Goal: Check status

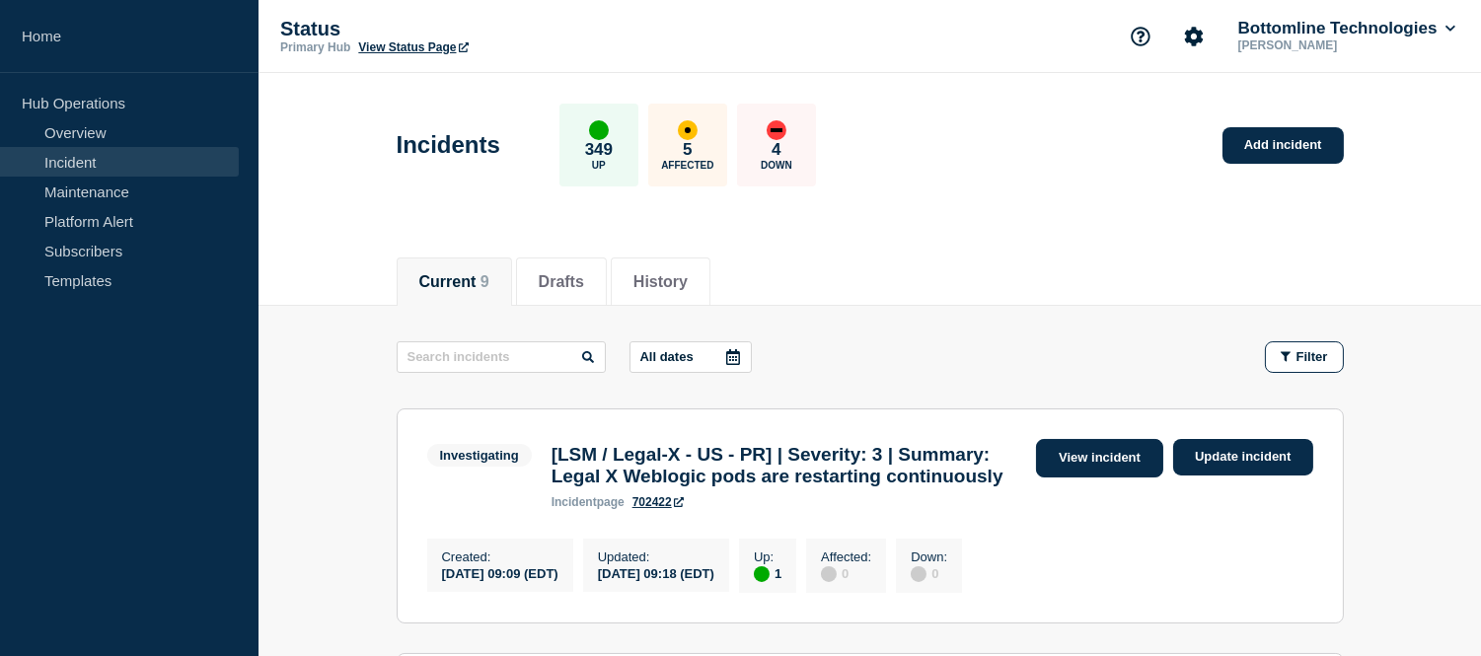
click at [1062, 448] on link "View incident" at bounding box center [1099, 458] width 127 height 38
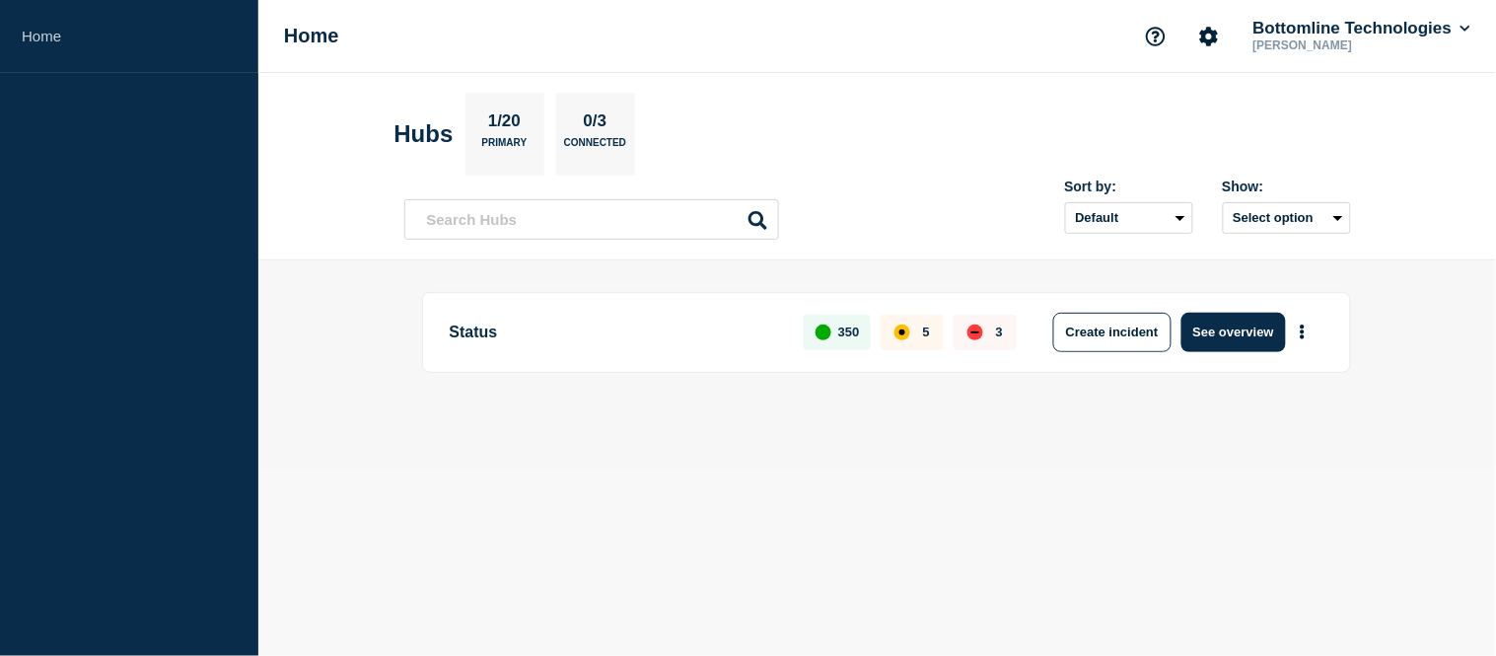
click at [81, 164] on aside "Home" at bounding box center [129, 328] width 258 height 656
click at [1205, 319] on button "See overview" at bounding box center [1234, 332] width 105 height 39
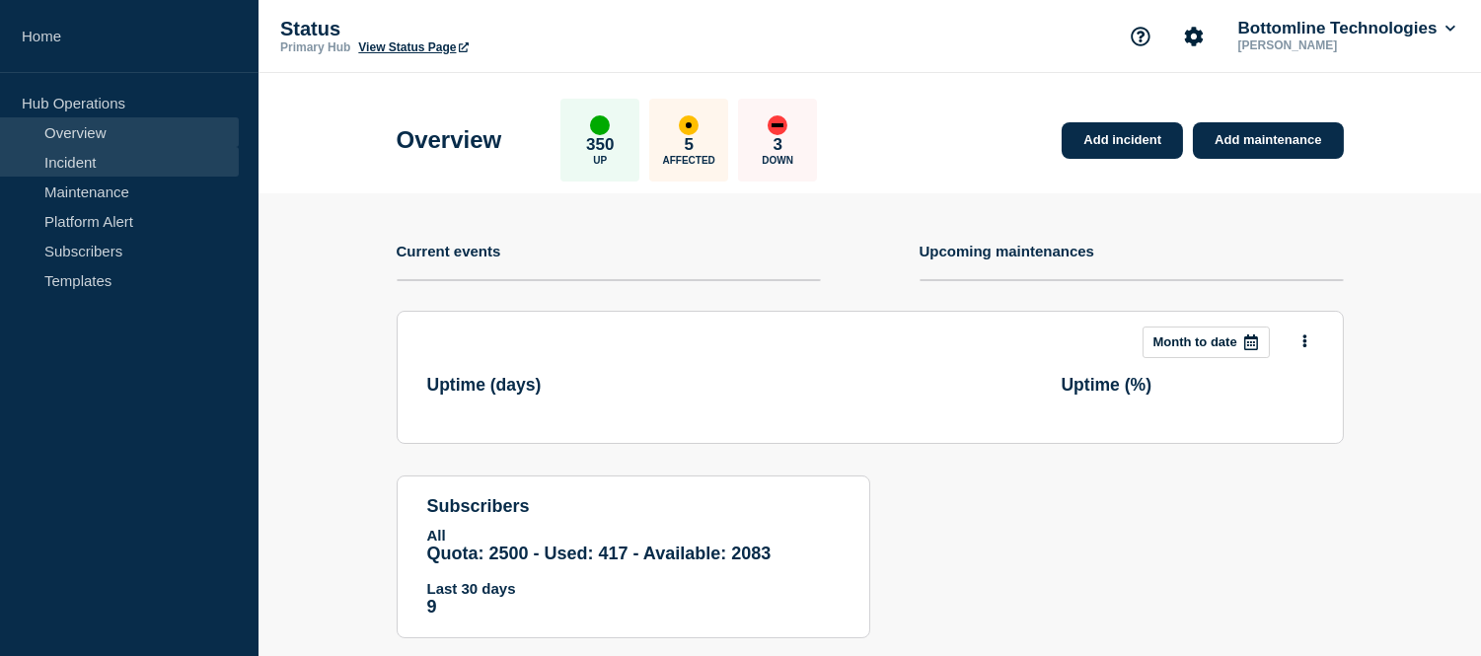
click at [105, 162] on link "Incident" at bounding box center [119, 162] width 239 height 30
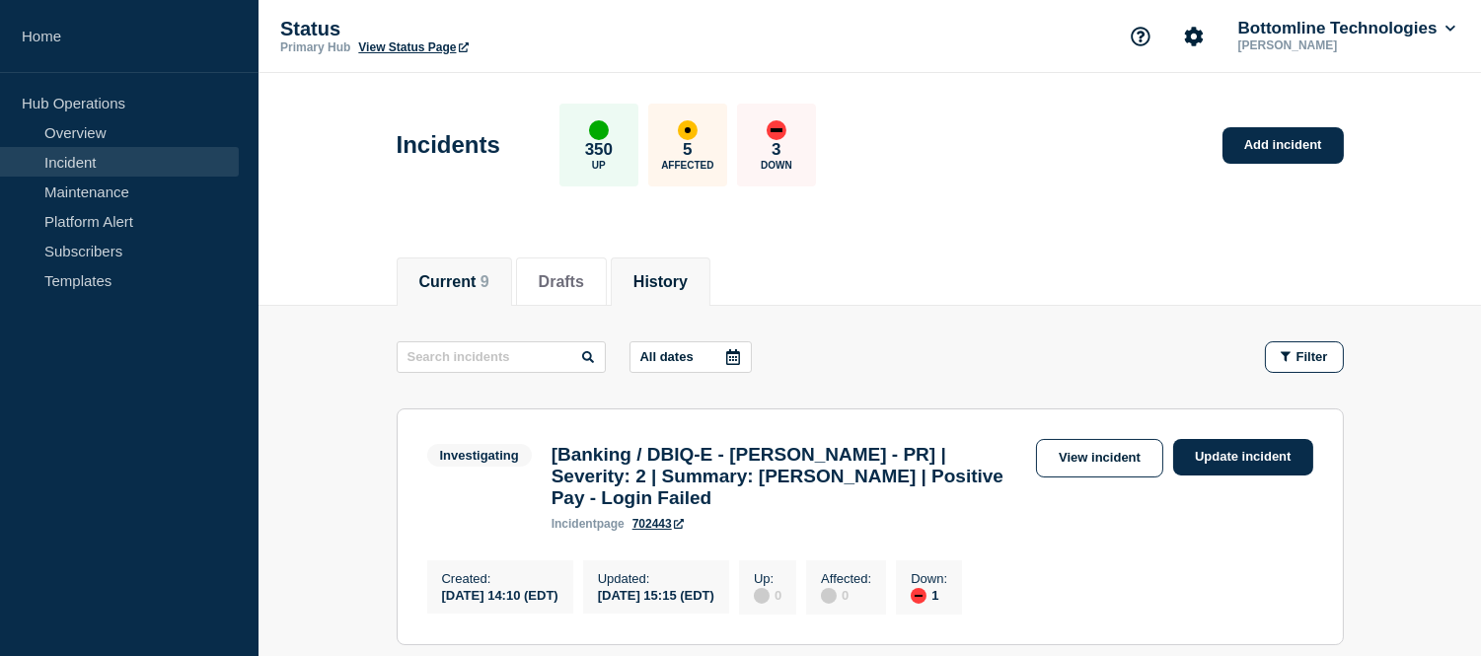
click at [683, 277] on button "History" at bounding box center [660, 282] width 54 height 18
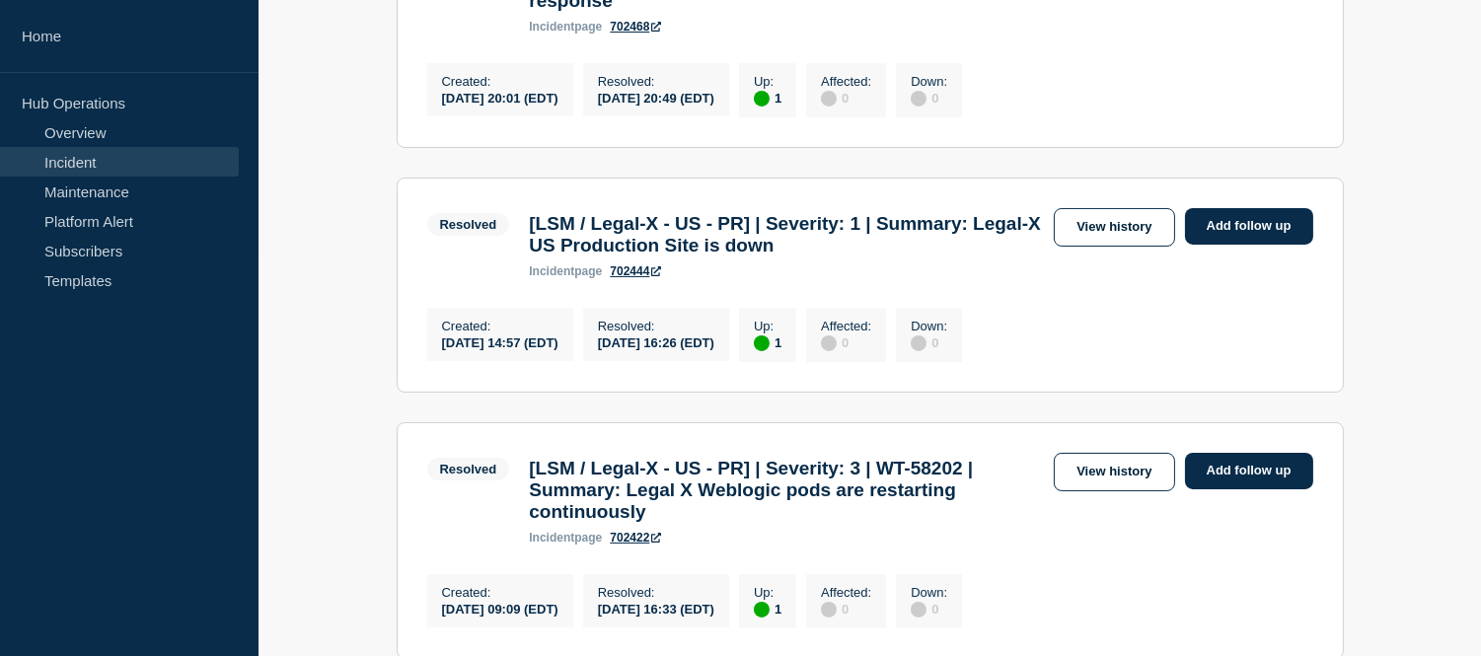
scroll to position [528, 0]
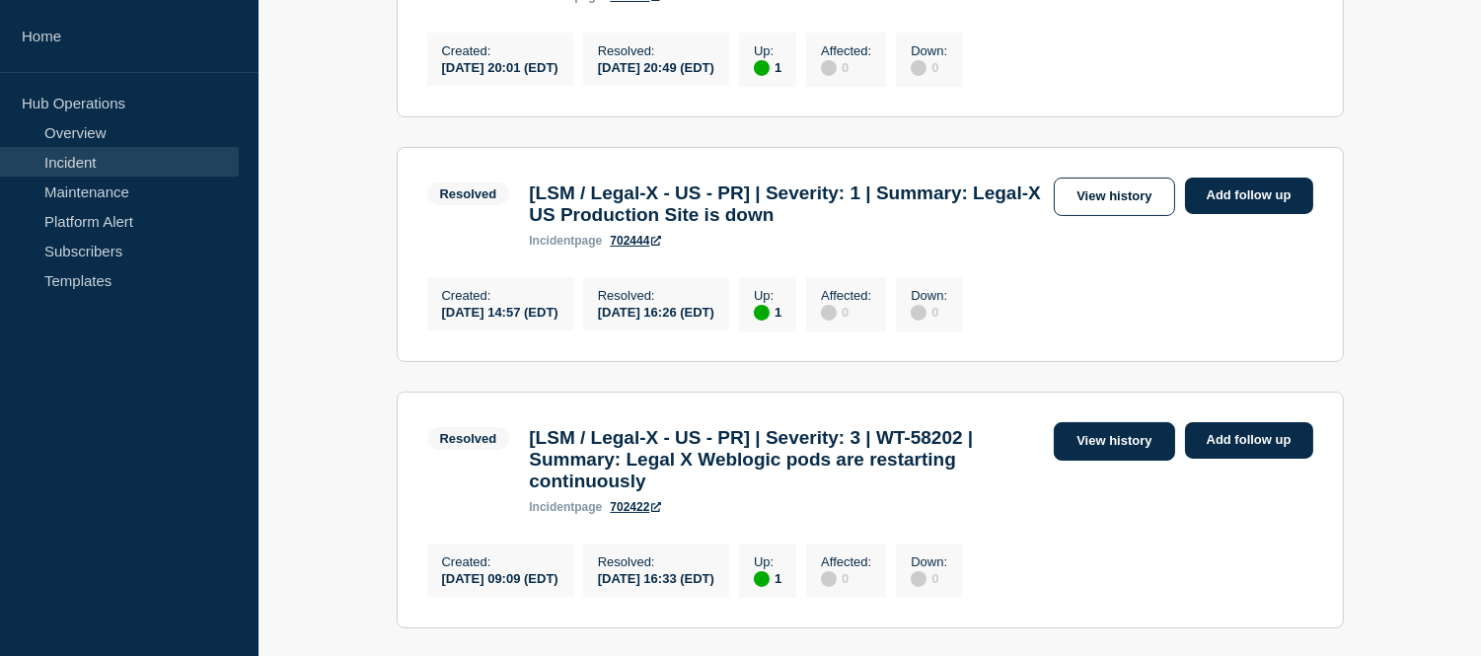
click at [1100, 461] on link "View history" at bounding box center [1114, 441] width 120 height 38
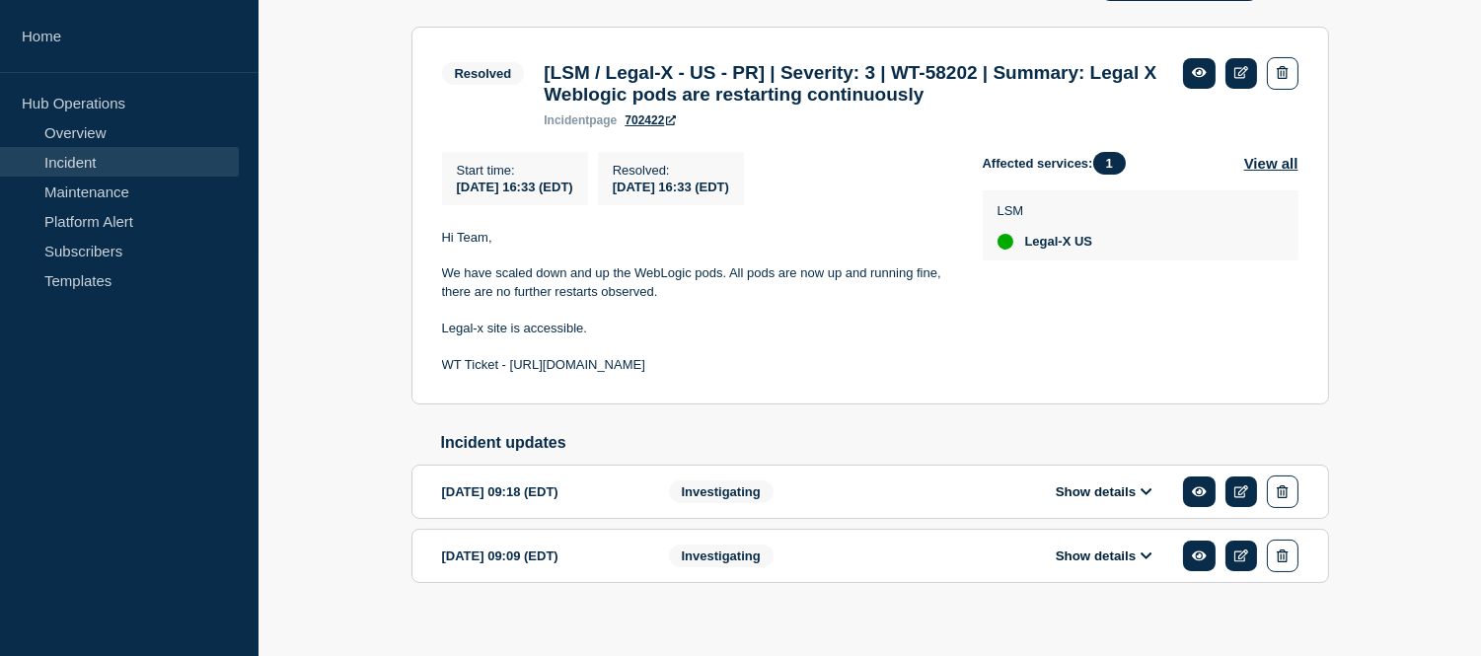
scroll to position [375, 0]
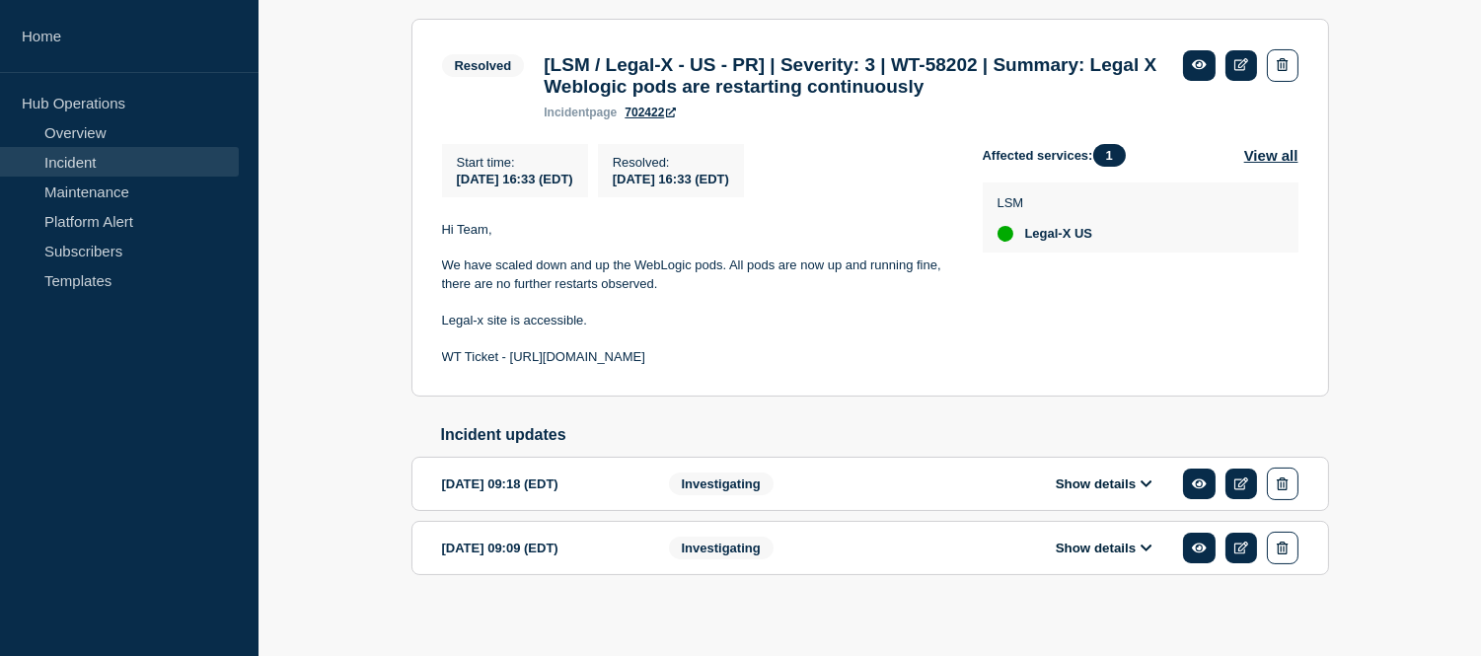
click at [1122, 492] on button "Show details" at bounding box center [1104, 483] width 109 height 17
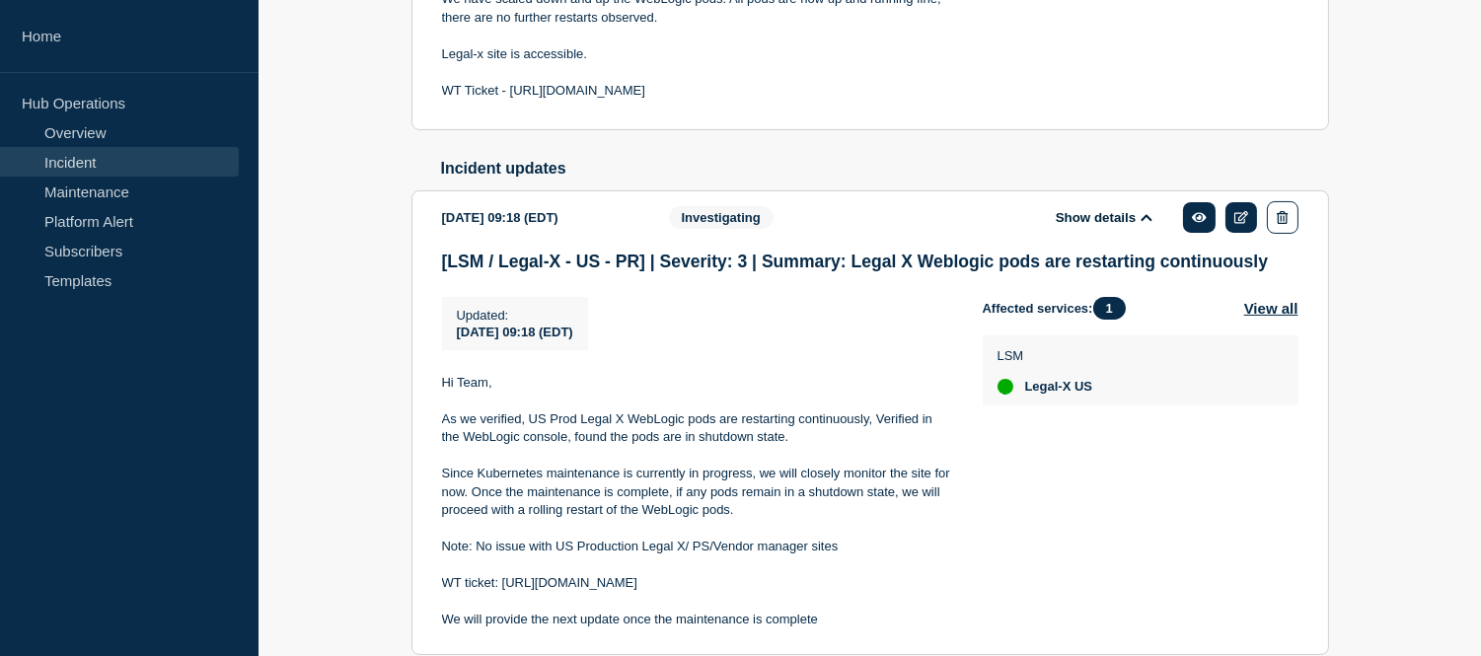
scroll to position [658, 0]
